Goal: Task Accomplishment & Management: Complete application form

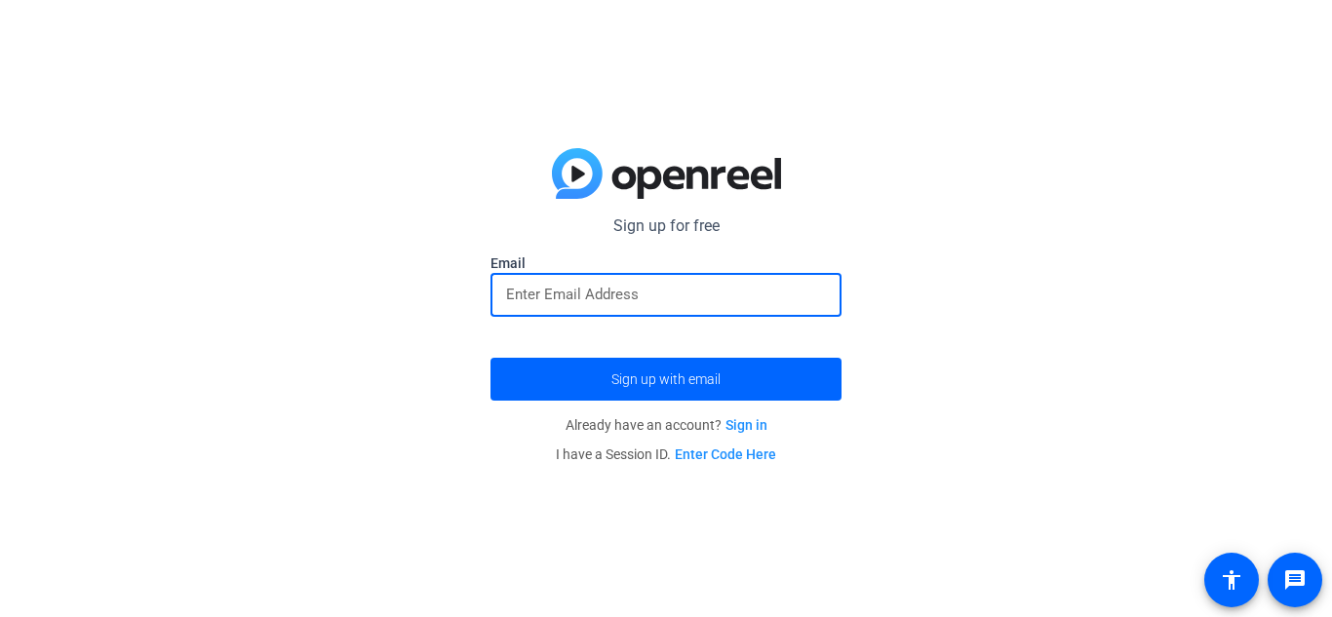
click at [616, 289] on input "email" at bounding box center [666, 294] width 320 height 23
click at [491, 358] on button "Sign up with email" at bounding box center [666, 379] width 351 height 43
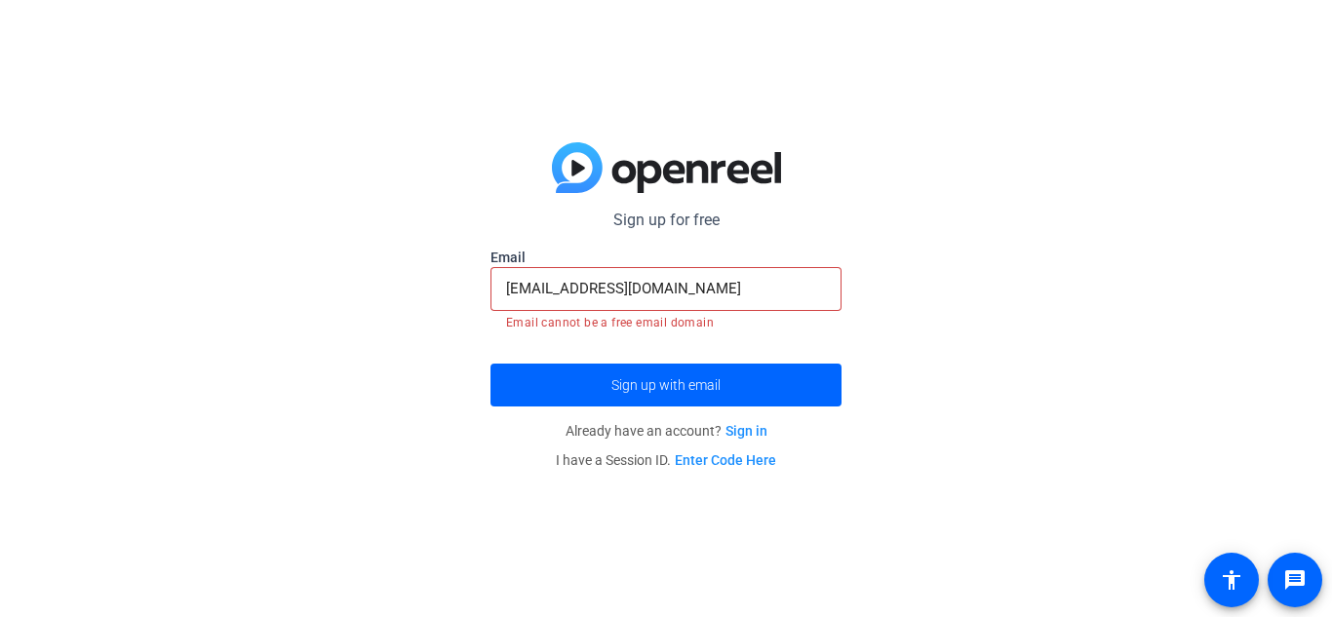
click at [413, 346] on div "Sign up for free Email [EMAIL_ADDRESS][DOMAIN_NAME] Email cannot be a free emai…" at bounding box center [666, 308] width 1332 height 617
click at [686, 385] on span "Sign up with email" at bounding box center [666, 385] width 109 height 0
click at [701, 292] on input "colebergstrom173@gmail.com" at bounding box center [666, 288] width 320 height 23
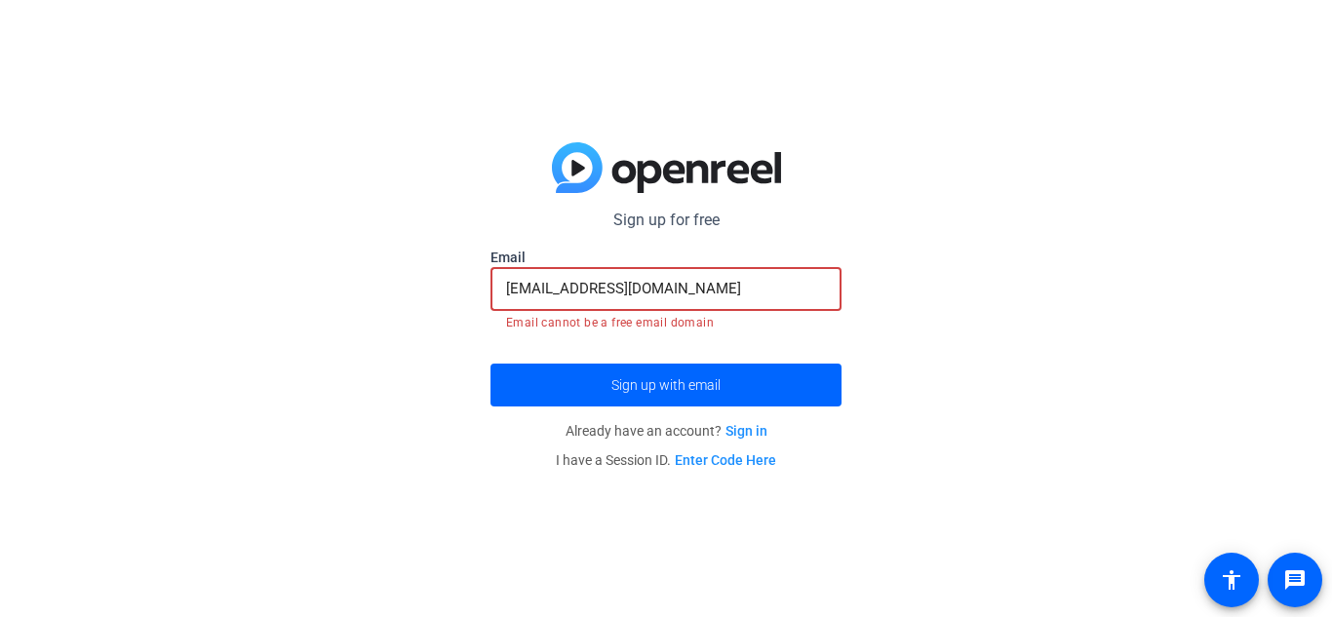
click at [773, 305] on div "colebergstrom173@gmail.com" at bounding box center [666, 289] width 320 height 44
click at [755, 355] on form "Sign up for free Email colebergstrom173@gmail.com Email cannot be a free email …" at bounding box center [666, 308] width 351 height 198
click at [592, 284] on input "colebergstrom173@gmail.com" at bounding box center [666, 288] width 320 height 23
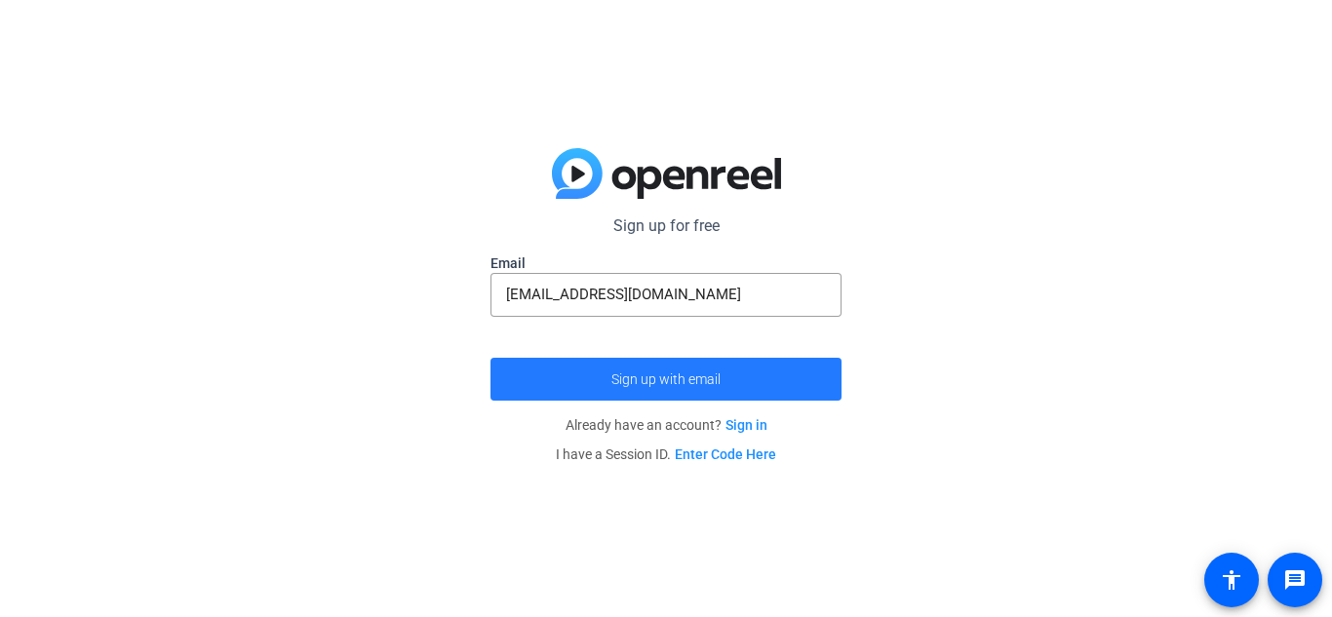
click at [674, 379] on span "Sign up with email" at bounding box center [666, 379] width 109 height 0
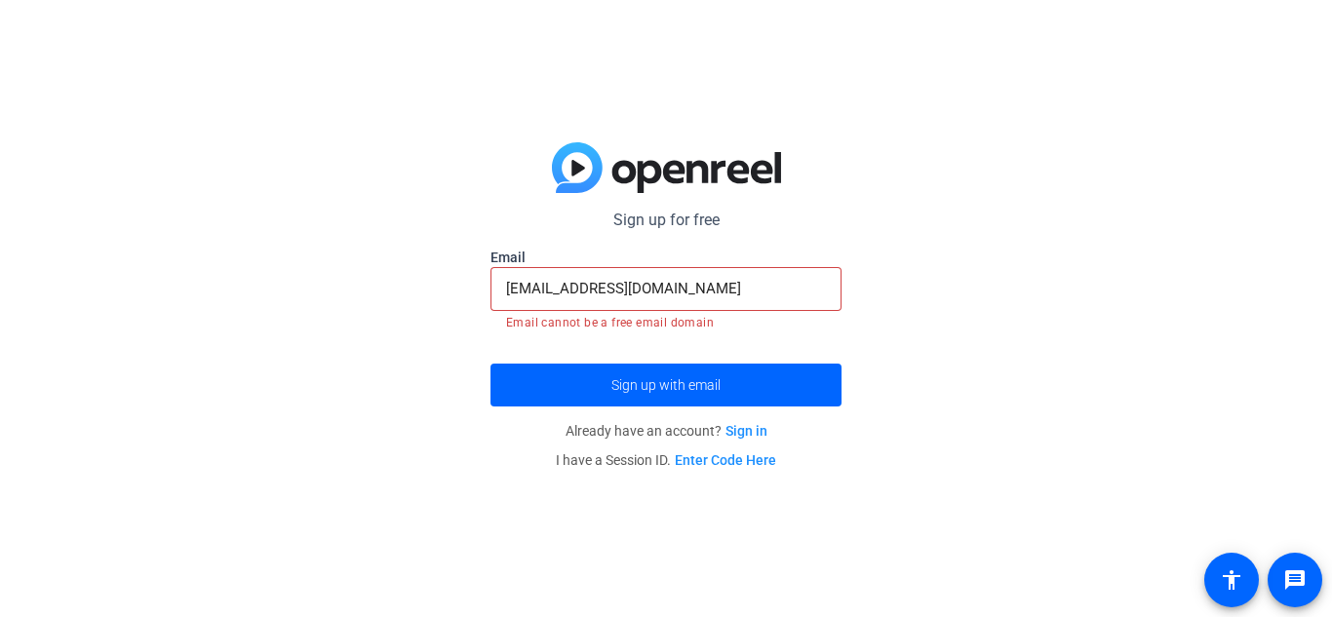
click at [684, 279] on input "coleberg17@icloud.com" at bounding box center [666, 288] width 320 height 23
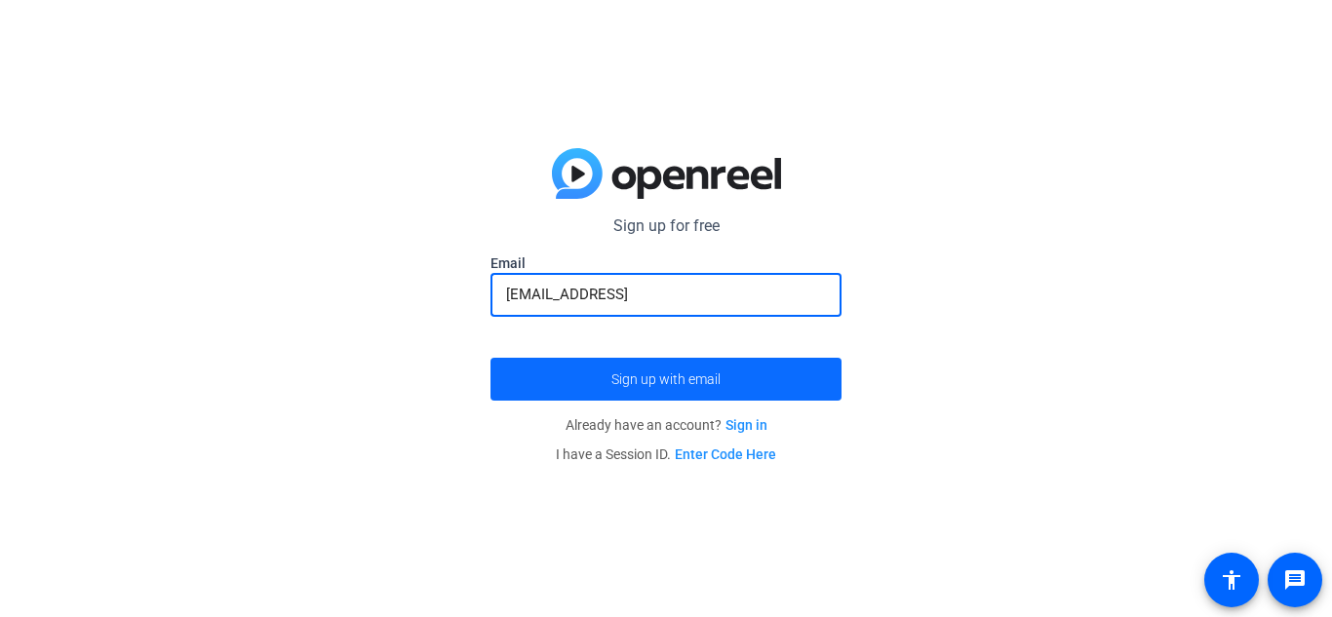
type input "coleberg17@icloud"
click at [733, 375] on span "submit" at bounding box center [666, 379] width 351 height 47
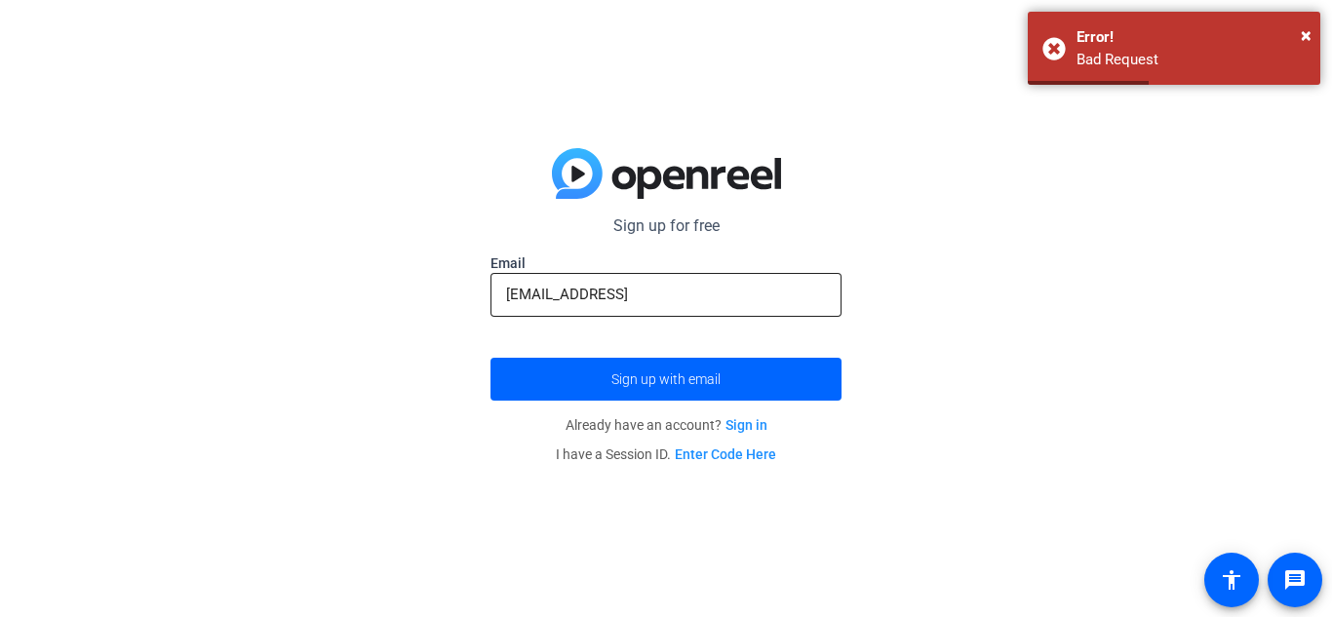
click at [746, 289] on input "coleberg17@icloud" at bounding box center [666, 294] width 320 height 23
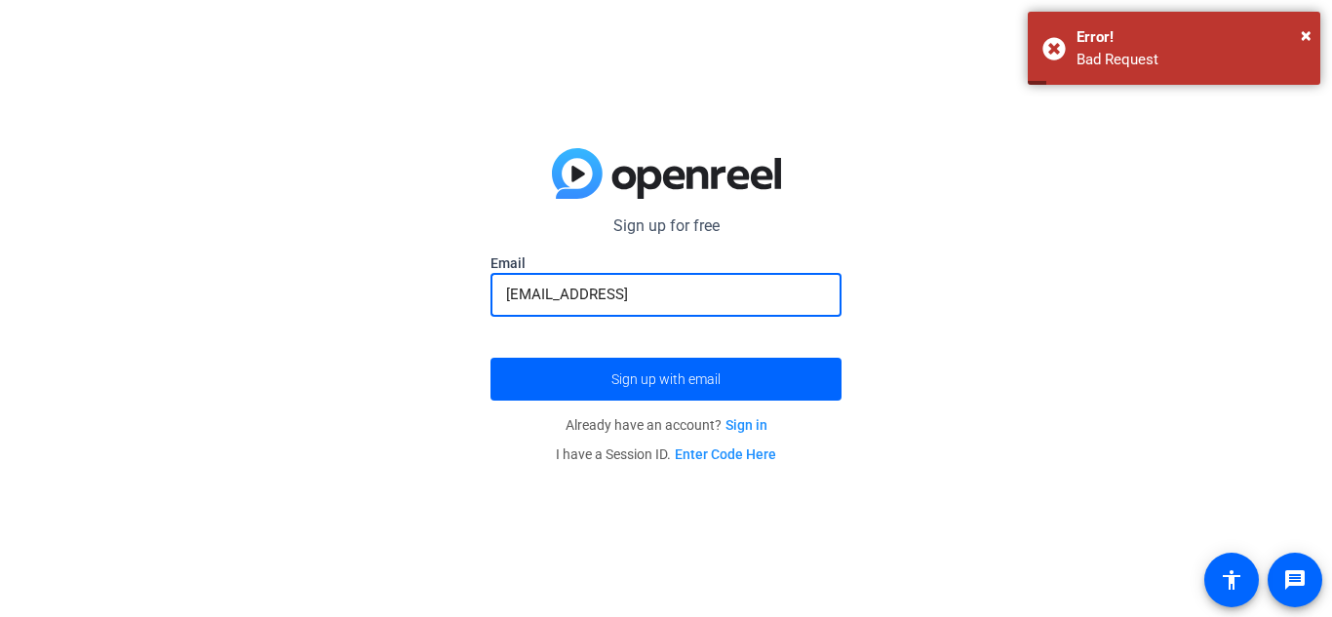
click at [675, 204] on header at bounding box center [666, 181] width 351 height 66
